Goal: Task Accomplishment & Management: Complete application form

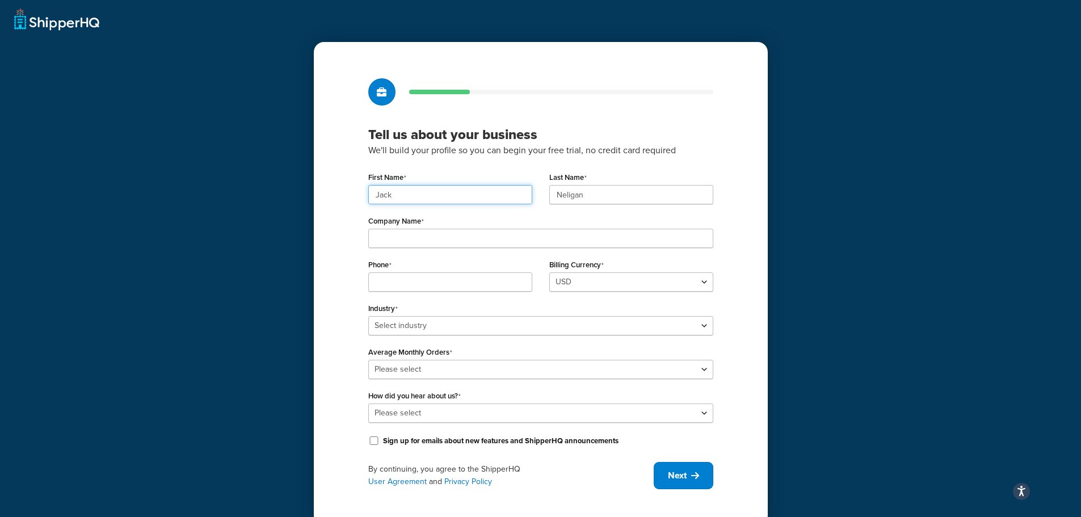
drag, startPoint x: 393, startPoint y: 196, endPoint x: 279, endPoint y: 187, distance: 113.8
click at [278, 193] on div "Tell us about your business We'll build your profile so you can begin your free…" at bounding box center [540, 262] width 1081 height 525
type input "S"
type input "BBM"
type input "Develop"
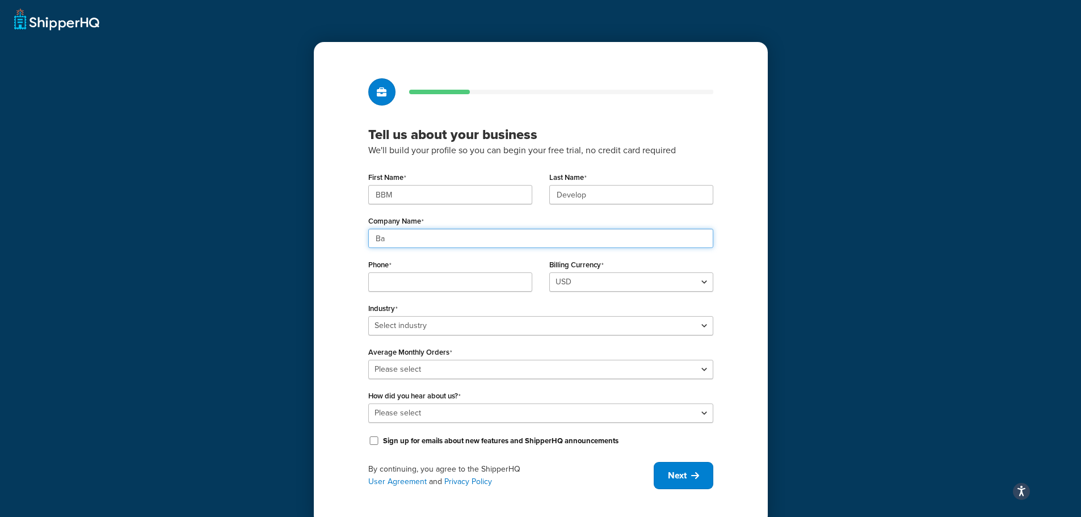
type input "B"
type input "Test Baked By [PERSON_NAME]"
click at [381, 281] on input "Phone" at bounding box center [450, 281] width 164 height 19
type input "8286744443"
click at [350, 266] on div "Tell us about your business We'll build your profile so you can begin your free…" at bounding box center [541, 283] width 454 height 483
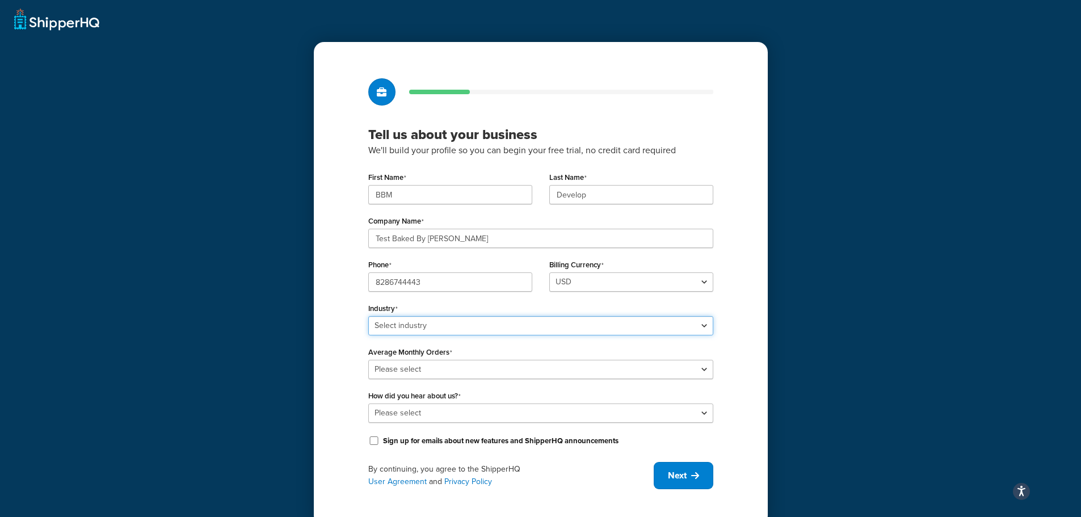
click at [396, 323] on select "Select industry Automotive Adult Agriculture Alcohol, Tobacco & CBD Arts & Craf…" at bounding box center [540, 325] width 345 height 19
select select "15"
click at [368, 316] on select "Select industry Automotive Adult Agriculture Alcohol, Tobacco & CBD Arts & Craf…" at bounding box center [540, 325] width 345 height 19
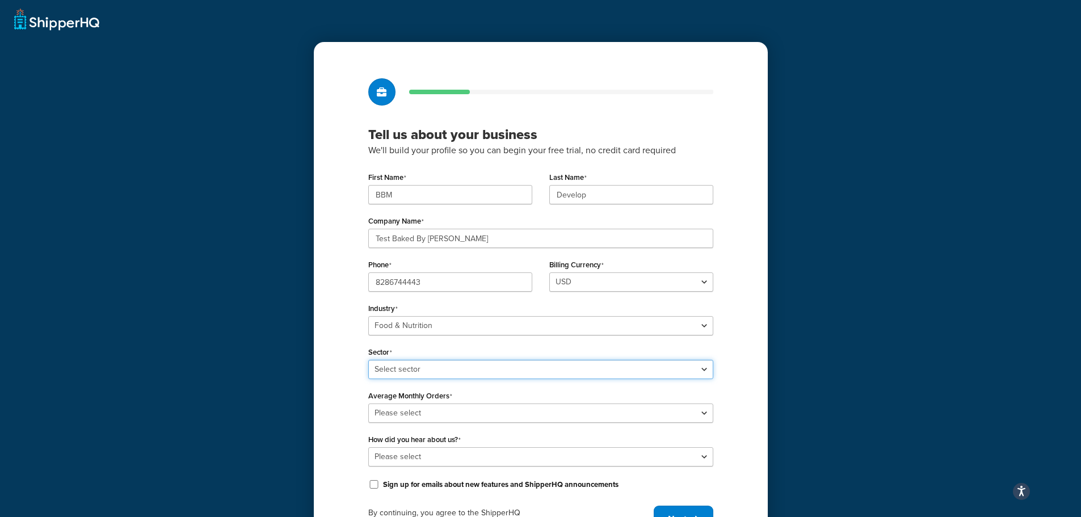
click at [386, 364] on select "Select sector Baby Food Bakery Bulk Foods Catering Chocolate & Confections Coff…" at bounding box center [540, 369] width 345 height 19
select select "26"
click at [368, 360] on select "Select sector Baby Food Bakery Bulk Foods Catering Chocolate & Confections Coff…" at bounding box center [540, 369] width 345 height 19
click at [394, 416] on select "Please select 0-500 501-1,000 1,001-10,000 10,001-20,000 Over 20,000" at bounding box center [540, 412] width 345 height 19
select select "5"
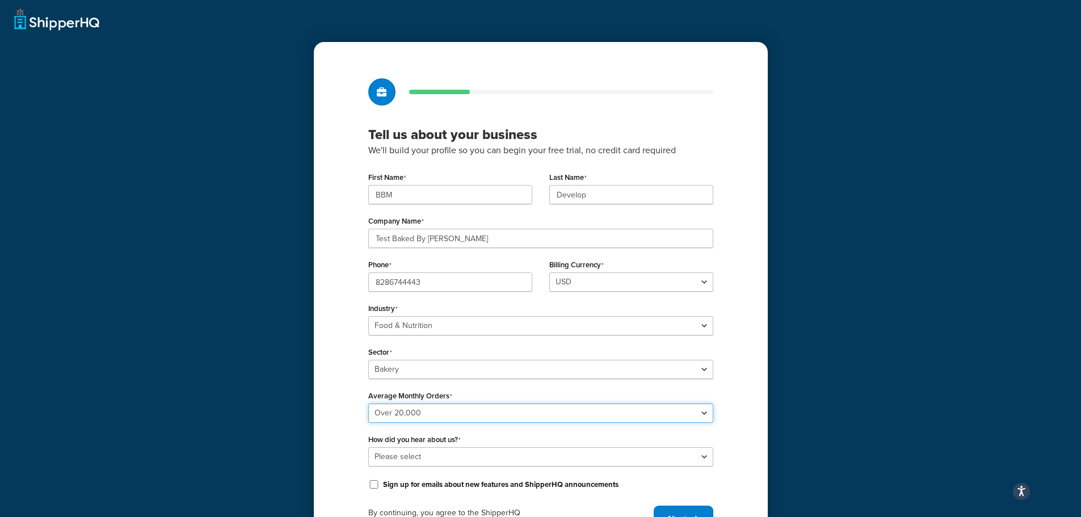
click at [368, 403] on select "Please select 0-500 501-1,000 1,001-10,000 10,001-20,000 Over 20,000" at bounding box center [540, 412] width 345 height 19
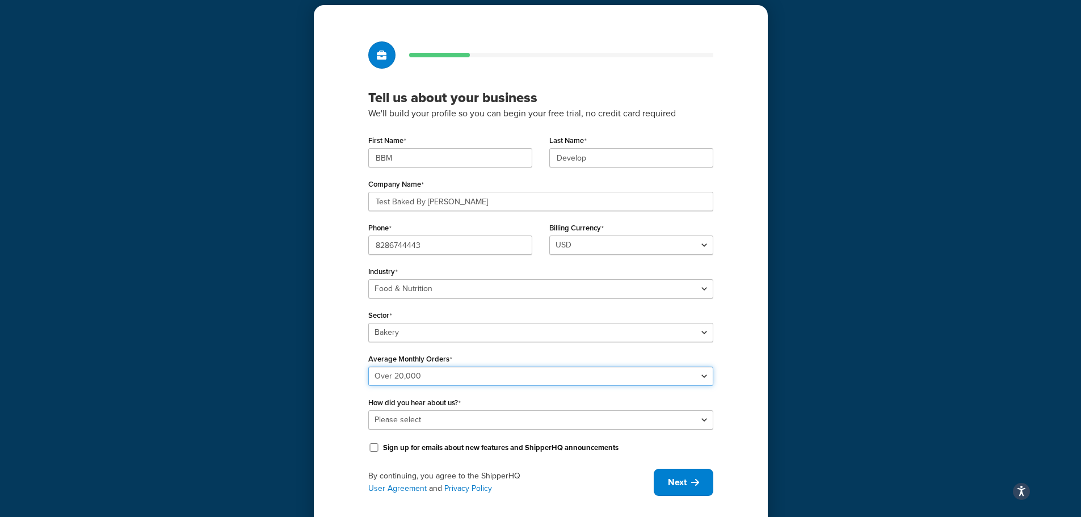
scroll to position [57, 0]
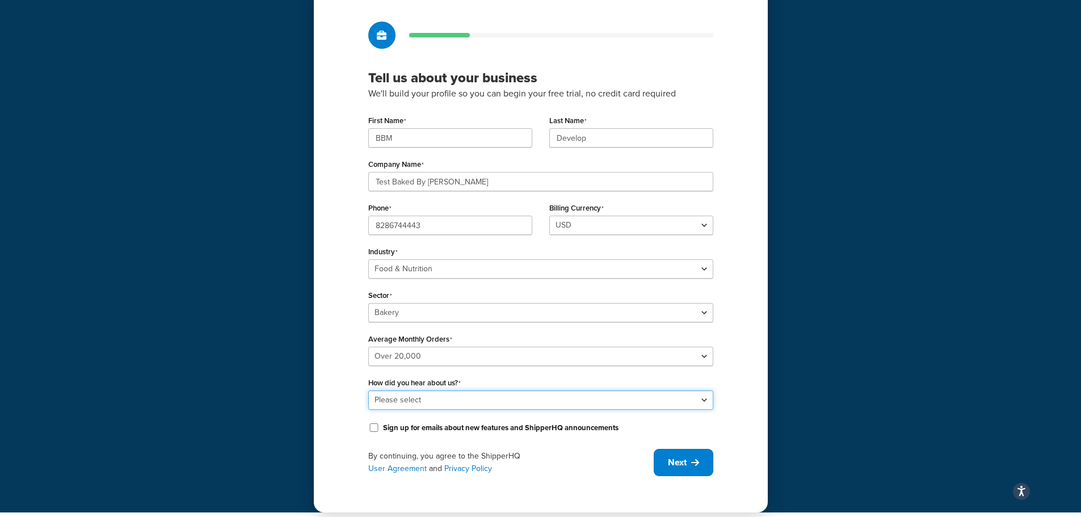
click at [404, 398] on select "Please select Online Search App Store or Marketplace Listing Referred by Agency…" at bounding box center [540, 399] width 345 height 19
select select "1"
click at [368, 390] on select "Please select Online Search App Store or Marketplace Listing Referred by Agency…" at bounding box center [540, 399] width 345 height 19
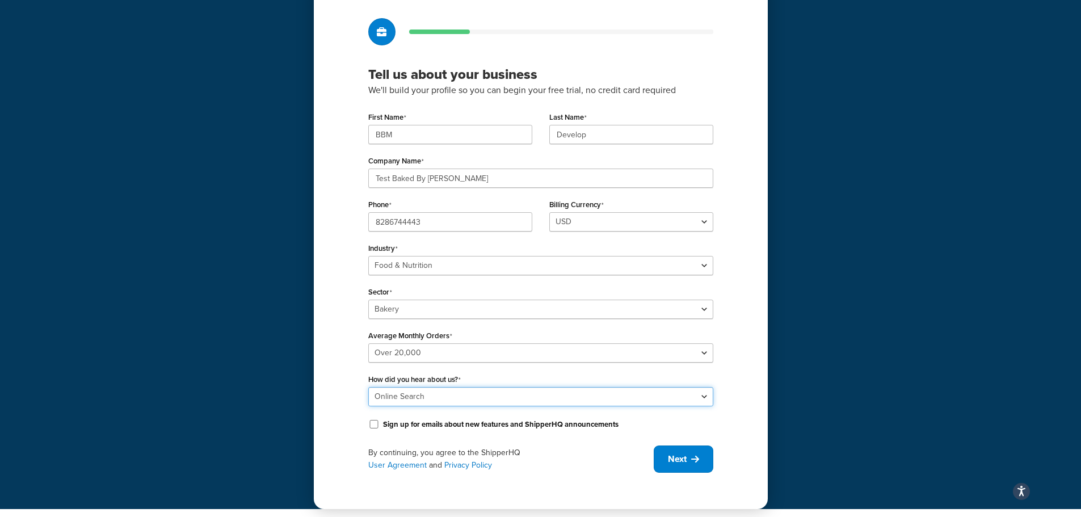
scroll to position [64, 0]
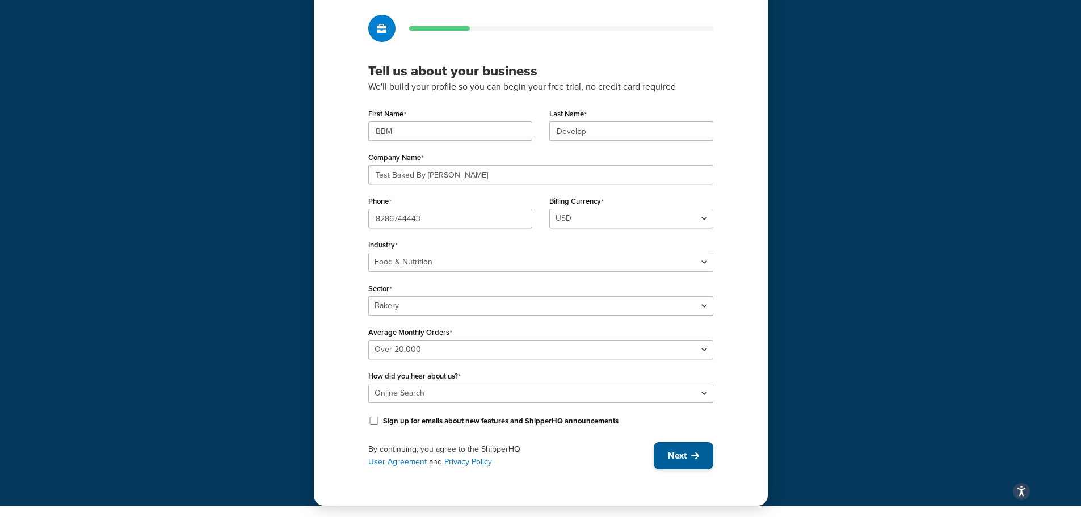
click at [700, 457] on button "Next" at bounding box center [684, 455] width 60 height 27
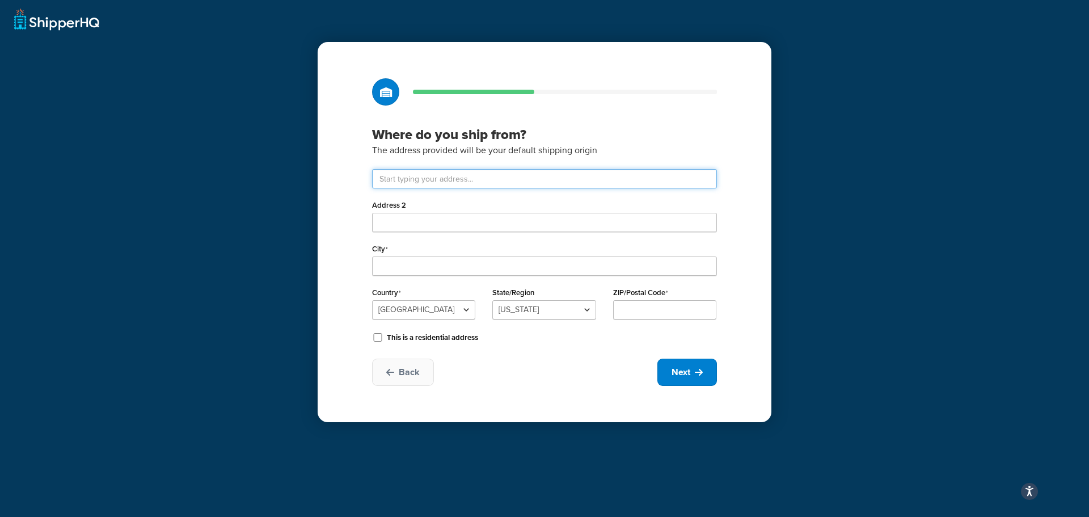
click at [407, 179] on input "text" at bounding box center [544, 178] width 345 height 19
click at [336, 182] on div "Where do you ship from? The address provided will be your default shipping orig…" at bounding box center [545, 232] width 454 height 380
click at [411, 224] on input "Address 2" at bounding box center [544, 222] width 345 height 19
click at [420, 179] on input "text" at bounding box center [544, 178] width 345 height 19
type input "3200 Liberty Ave"
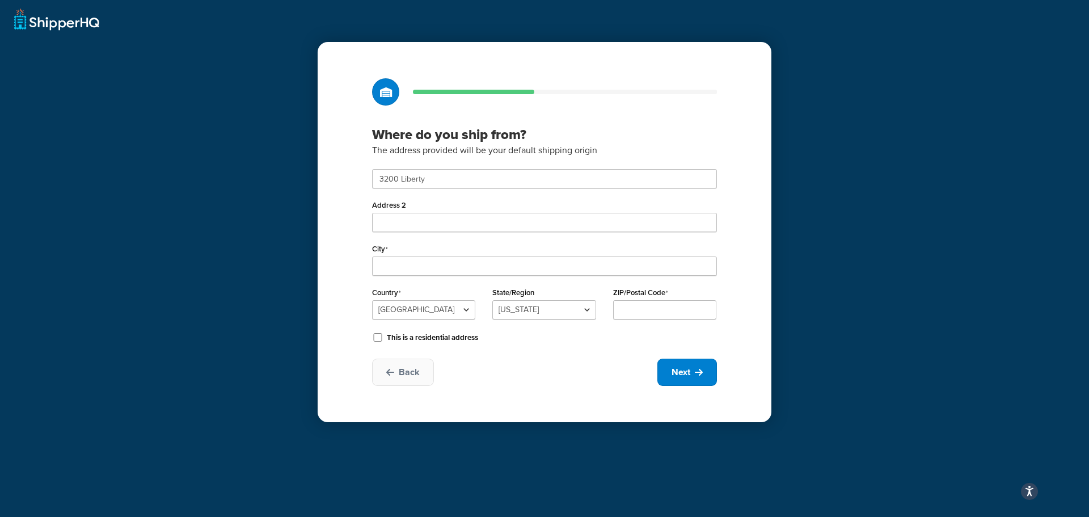
type input "North Bergen"
select select "30"
type input "07047"
click at [449, 178] on input "3200 Liberty Ave" at bounding box center [544, 178] width 345 height 19
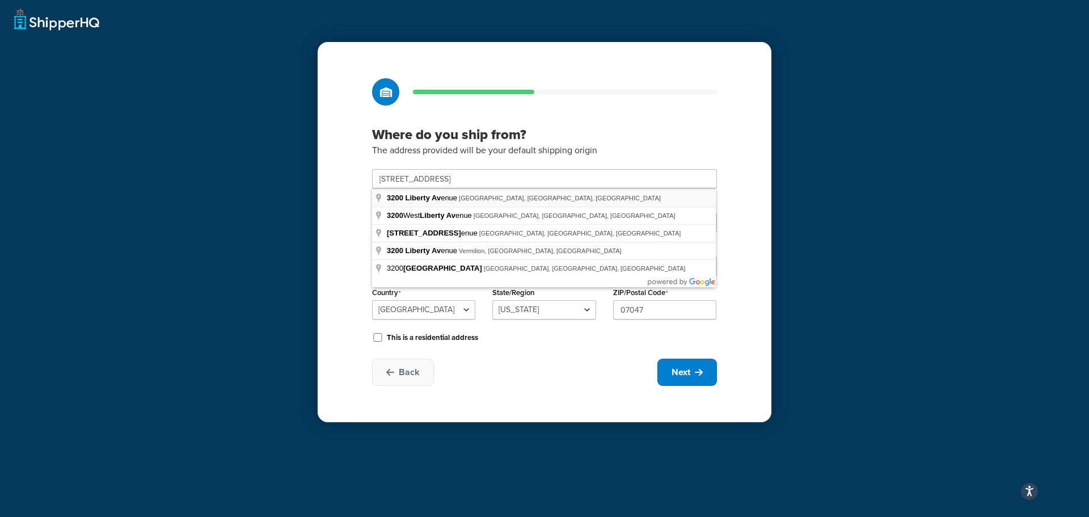
type input "3200 Liberty Ave"
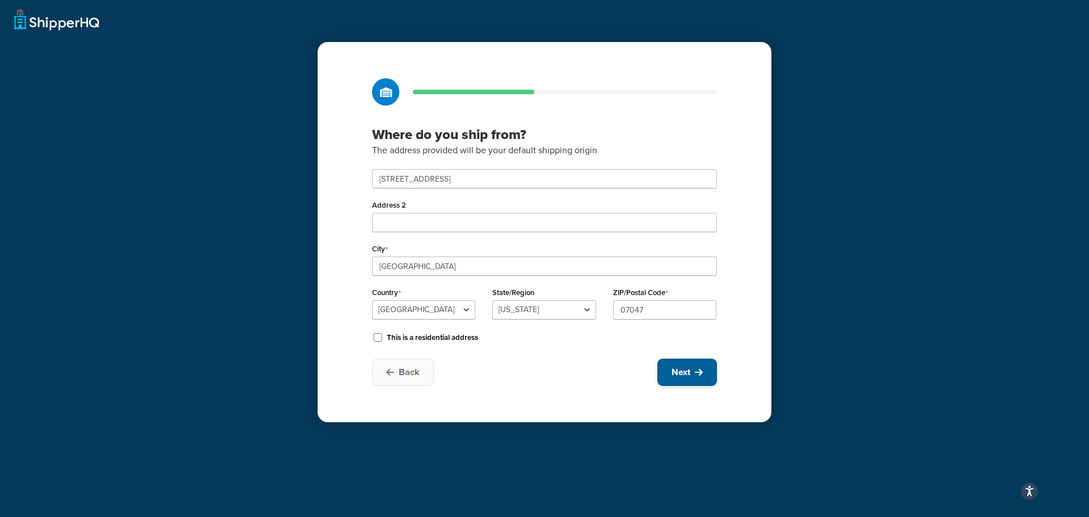
click at [700, 374] on icon at bounding box center [699, 372] width 8 height 9
select select "1"
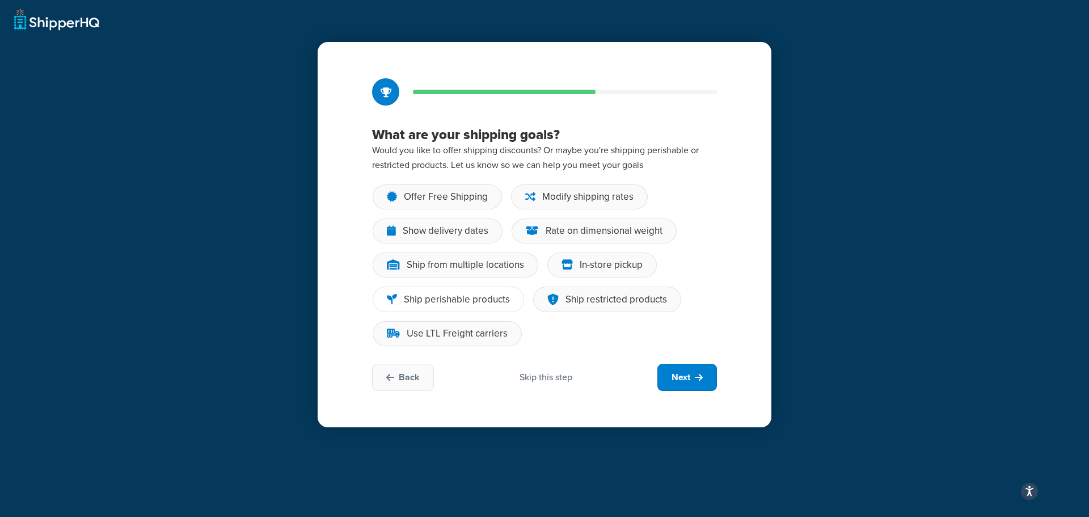
click at [448, 300] on div "Ship perishable products" at bounding box center [457, 299] width 106 height 11
click at [0, 0] on input "Ship perishable products" at bounding box center [0, 0] width 0 height 0
click at [545, 376] on div "Skip this step" at bounding box center [546, 377] width 53 height 12
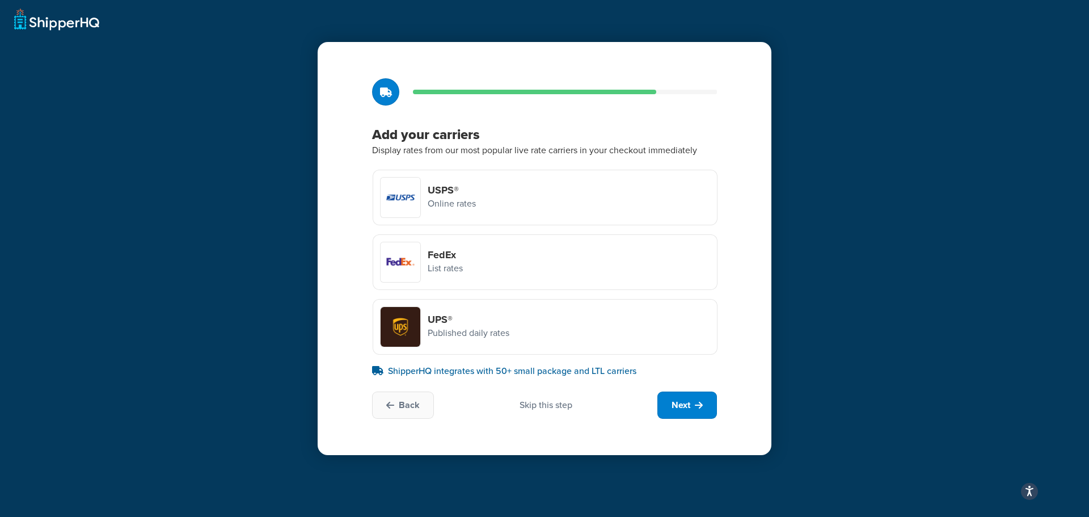
click at [436, 256] on h4 "FedEx" at bounding box center [445, 254] width 35 height 12
click at [396, 271] on div at bounding box center [401, 262] width 40 height 40
click at [0, 0] on input "FedEx List rates" at bounding box center [0, 0] width 0 height 0
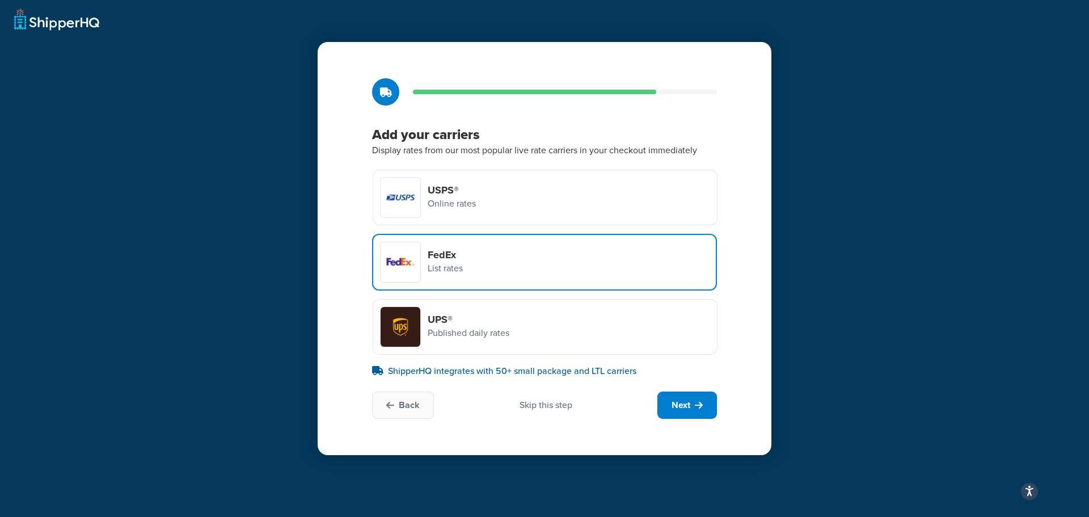
click at [401, 322] on div at bounding box center [401, 327] width 40 height 40
click at [0, 0] on input "UPS® Published daily rates" at bounding box center [0, 0] width 0 height 0
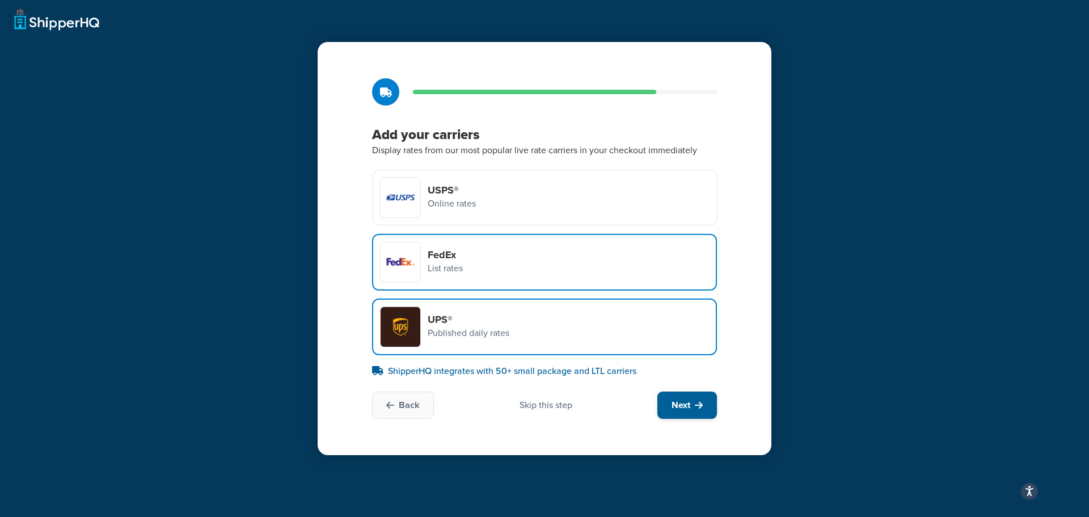
click at [686, 406] on span "Next" at bounding box center [681, 405] width 19 height 12
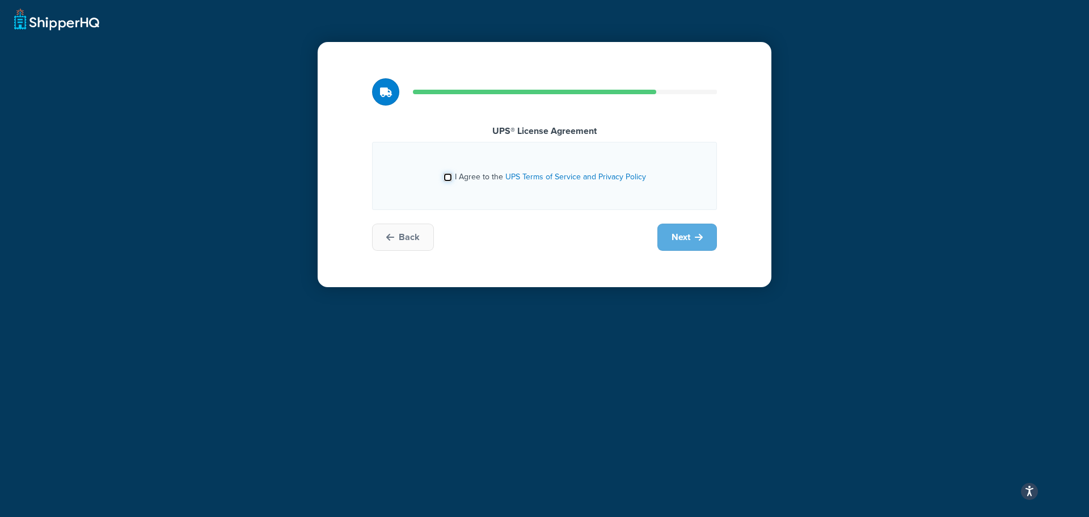
click at [448, 174] on input "I Agree to the UPS Terms of Service and Privacy Policy" at bounding box center [448, 177] width 9 height 9
checkbox input "true"
click at [675, 230] on button "Next" at bounding box center [688, 237] width 60 height 27
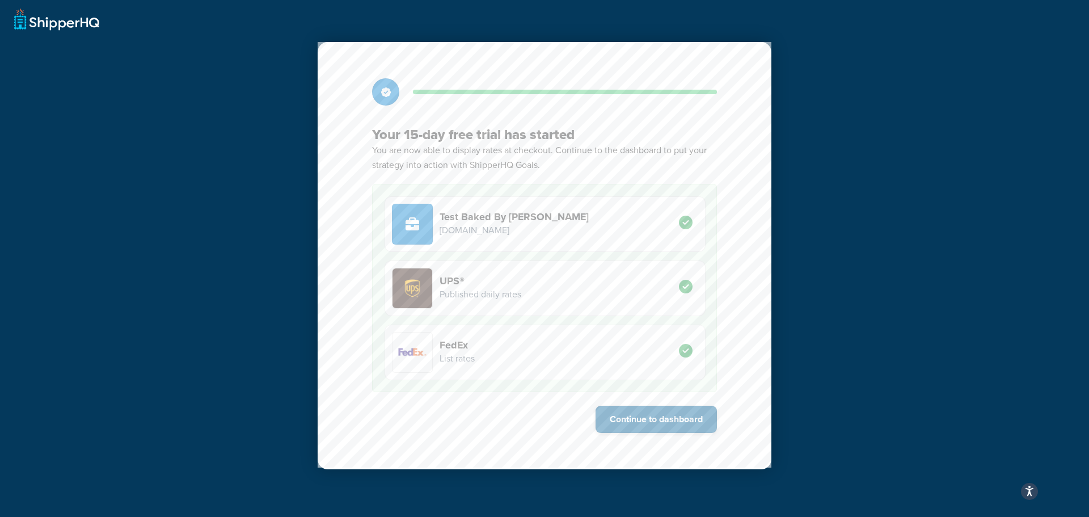
click at [669, 420] on button "Continue to dashboard" at bounding box center [656, 419] width 121 height 27
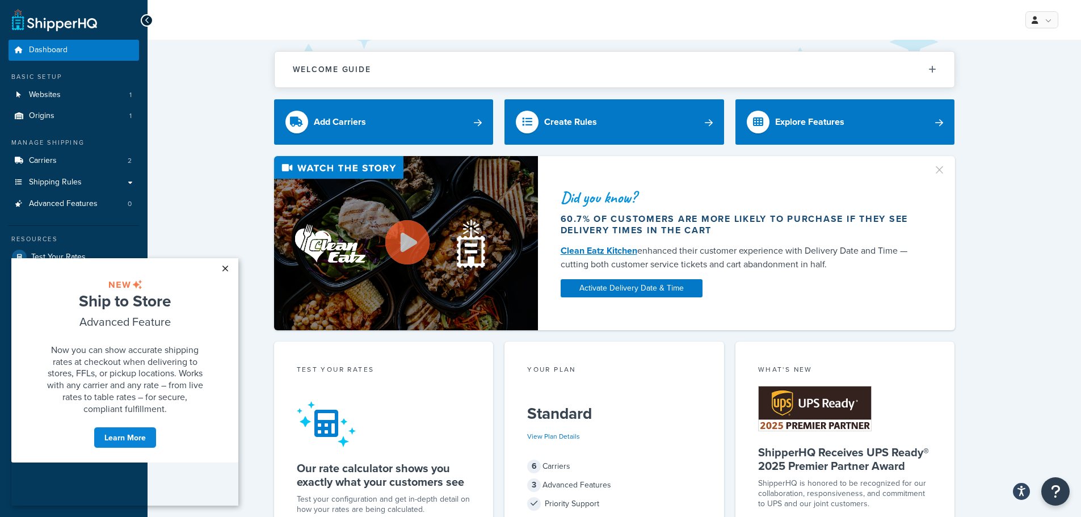
click at [224, 268] on link "×" at bounding box center [225, 268] width 20 height 20
